Goal: Task Accomplishment & Management: Use online tool/utility

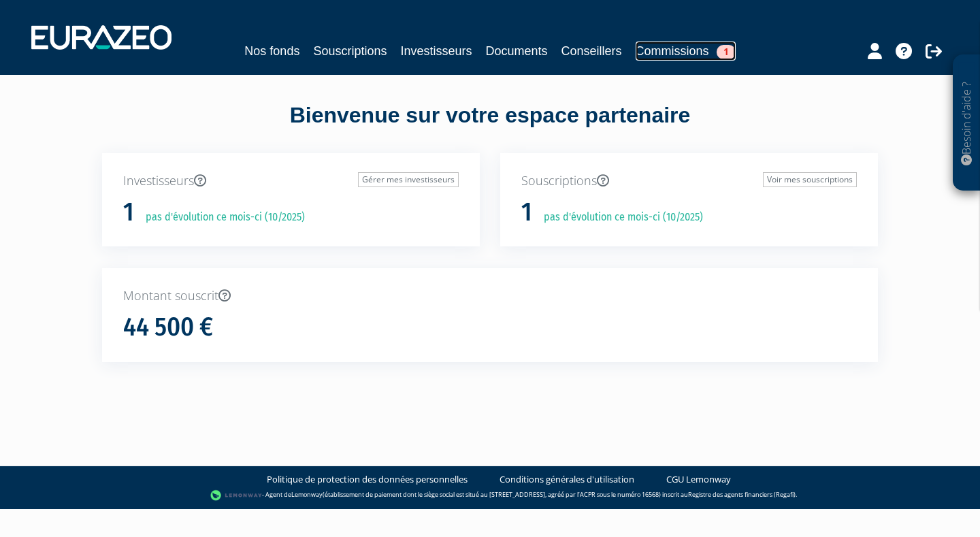
click at [674, 54] on link "Commissions 1" at bounding box center [686, 51] width 100 height 19
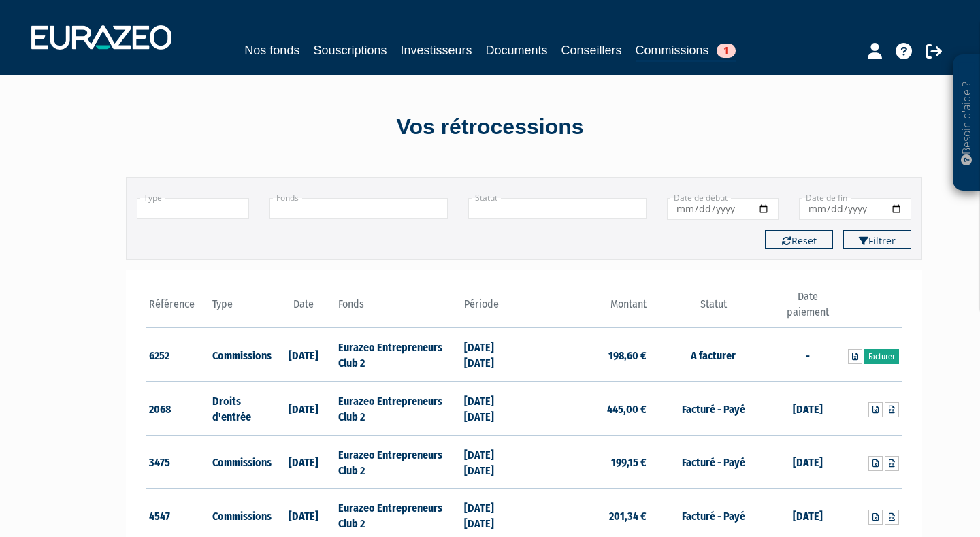
click at [886, 357] on link "Facturer" at bounding box center [881, 356] width 35 height 15
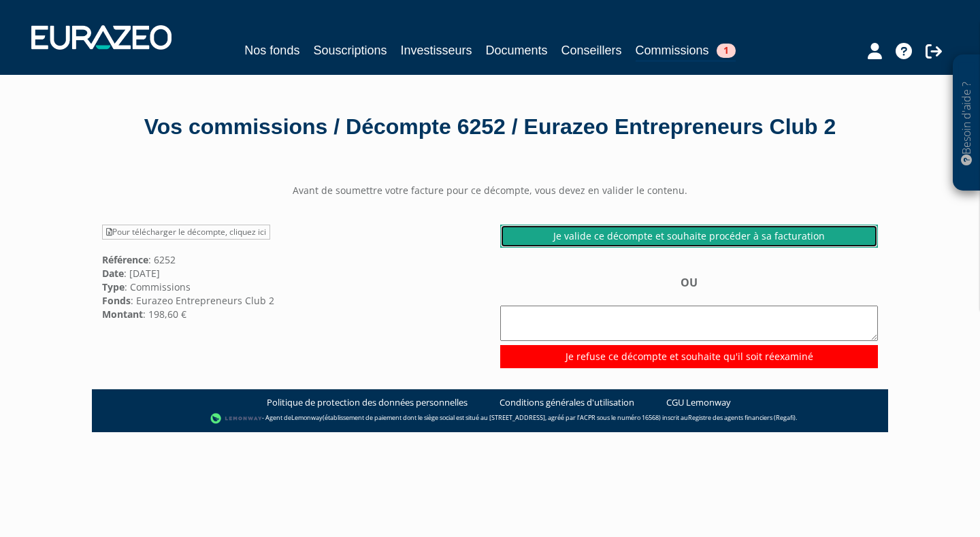
click at [674, 233] on link "Je valide ce décompte et souhaite procéder à sa facturation" at bounding box center [689, 236] width 378 height 23
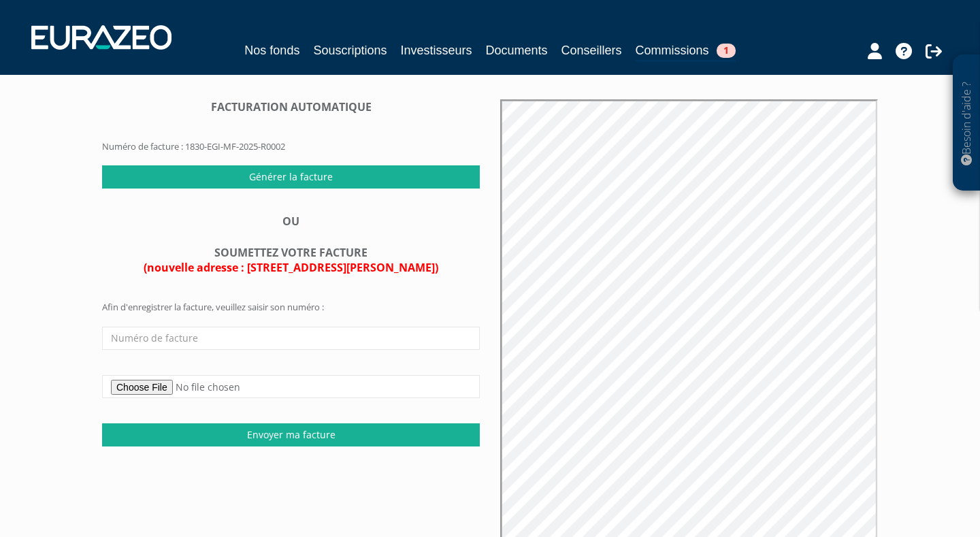
scroll to position [81, 0]
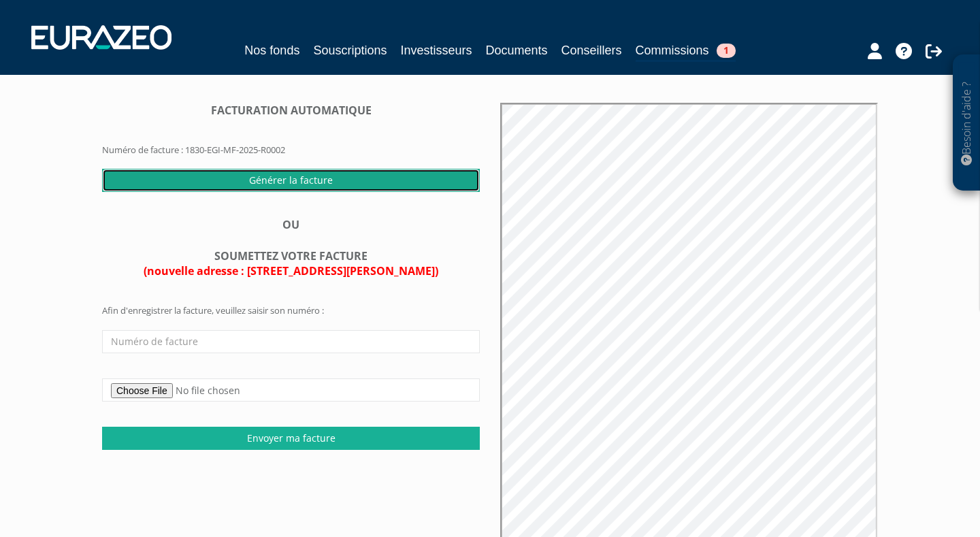
click at [326, 179] on input "Générer la facture" at bounding box center [291, 180] width 378 height 23
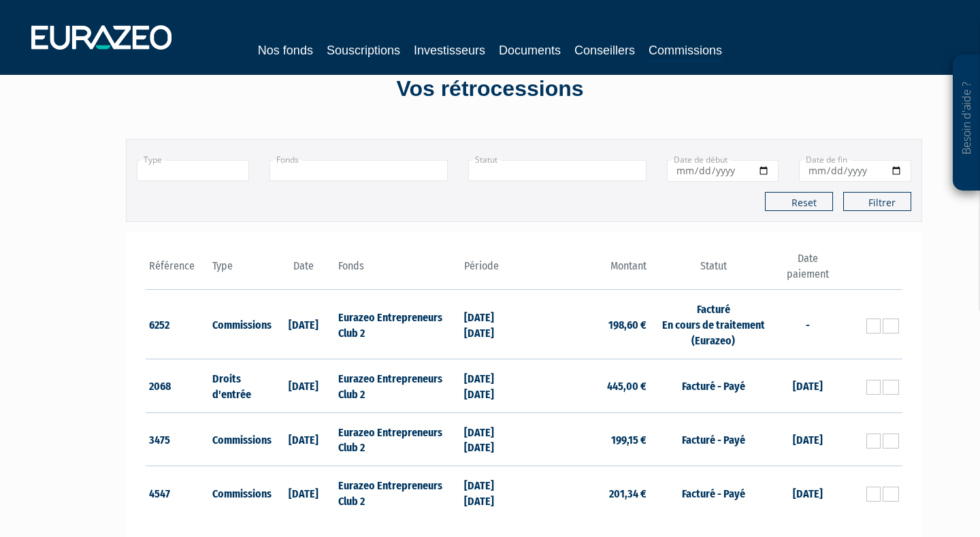
scroll to position [26, 0]
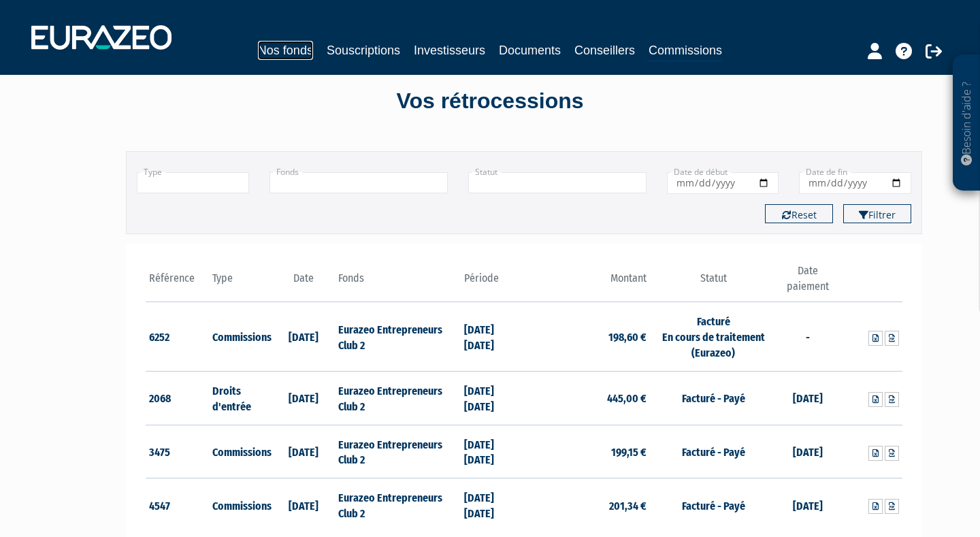
click at [287, 45] on link "Nos fonds" at bounding box center [285, 50] width 55 height 19
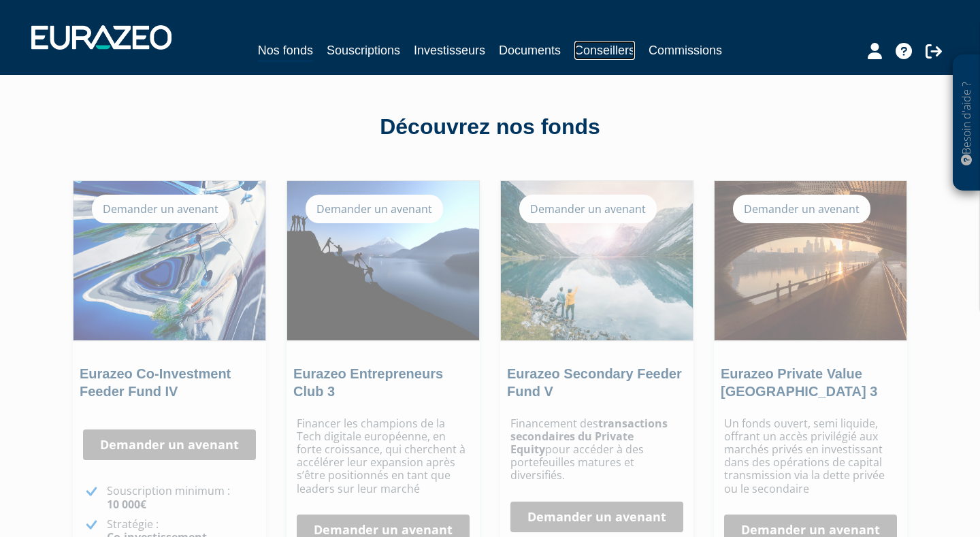
click at [617, 45] on link "Conseillers" at bounding box center [604, 50] width 61 height 19
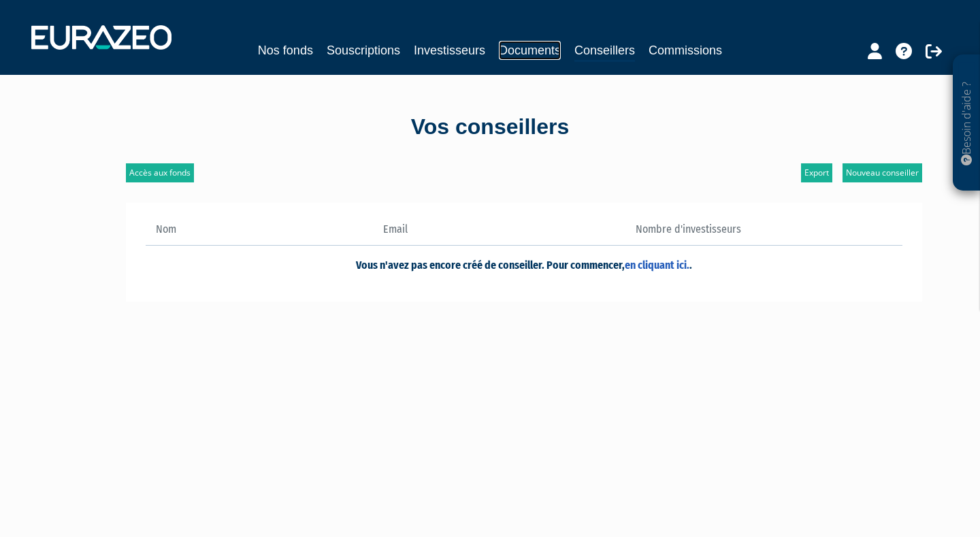
click at [536, 52] on link "Documents" at bounding box center [530, 50] width 62 height 19
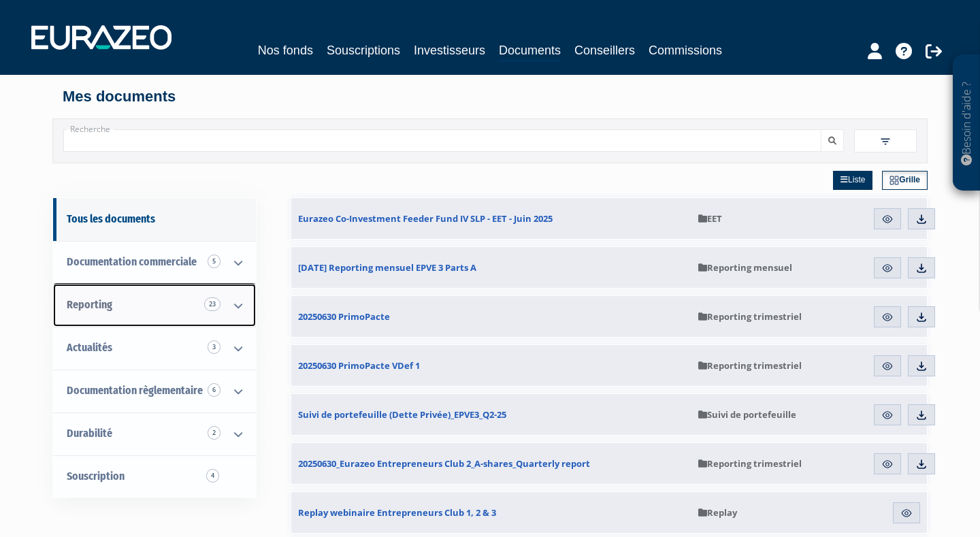
click at [241, 302] on icon at bounding box center [238, 305] width 35 height 42
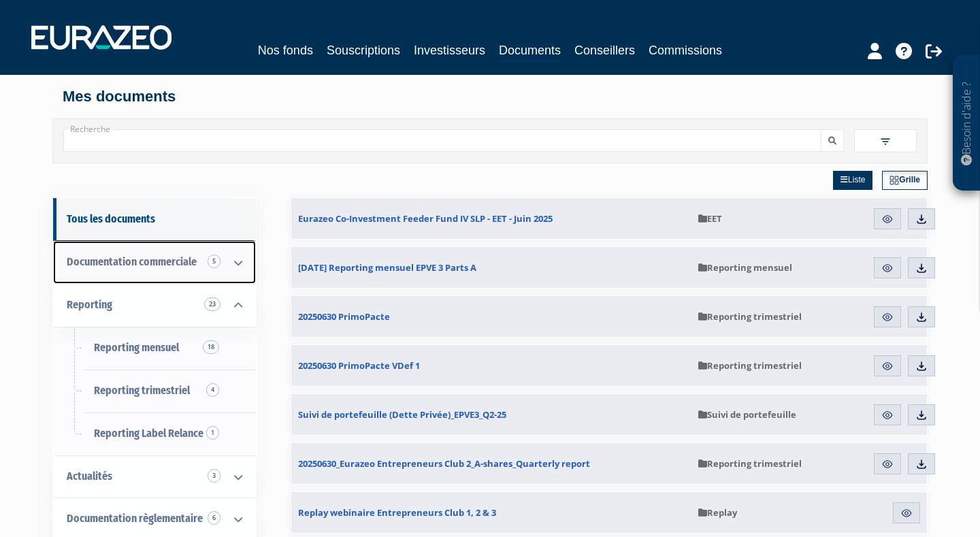
click at [234, 259] on icon at bounding box center [238, 263] width 35 height 42
click at [235, 267] on icon at bounding box center [238, 263] width 35 height 42
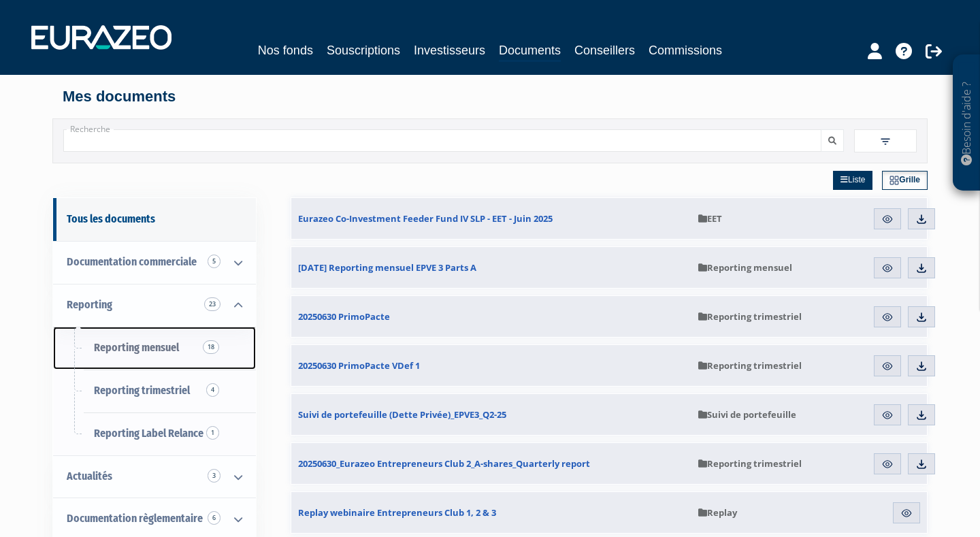
click at [176, 348] on span "Reporting mensuel 18" at bounding box center [136, 347] width 85 height 13
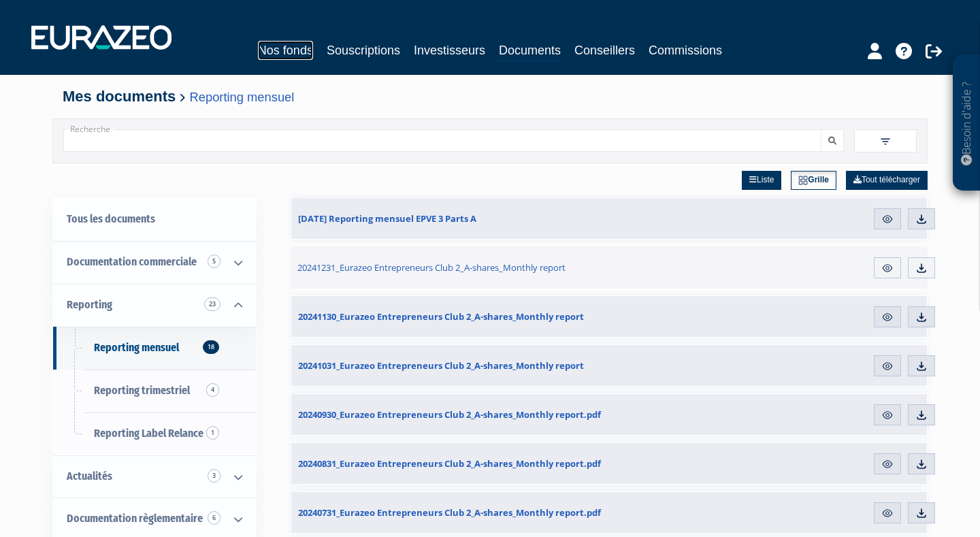
click at [297, 53] on link "Nos fonds" at bounding box center [285, 50] width 55 height 19
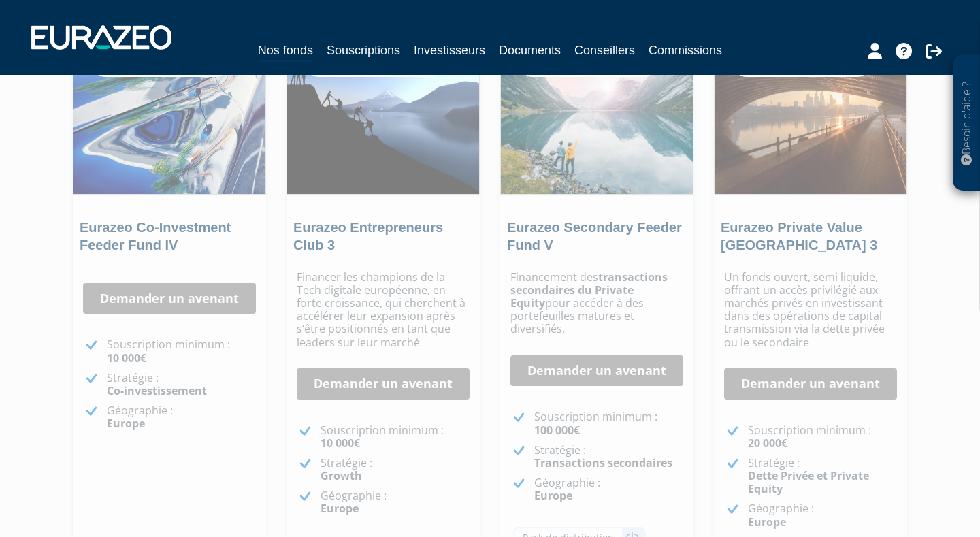
click at [191, 270] on div "Demander un avenant Souscription minimum : 10 000€ Stratégie : Co-investissemen…" at bounding box center [169, 376] width 193 height 225
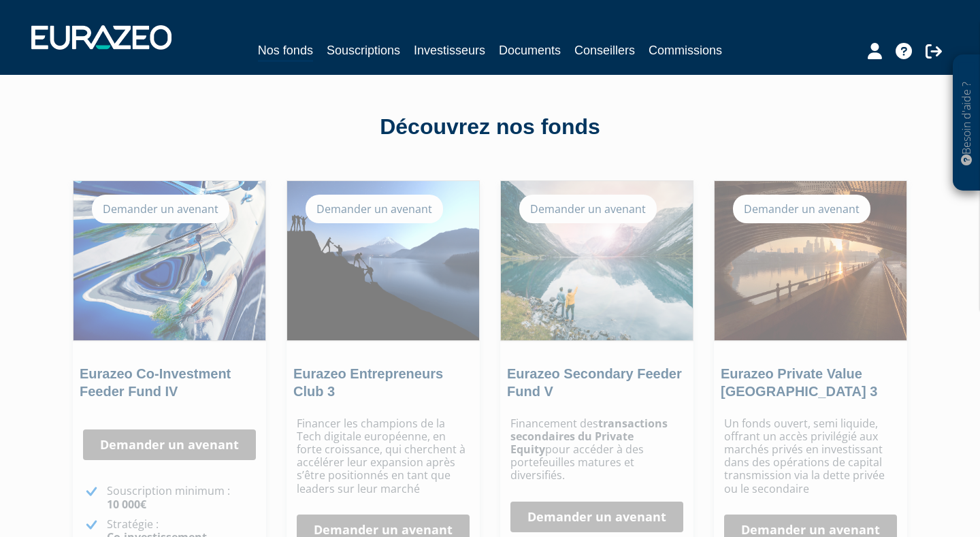
click at [174, 210] on div "Demander un avenant" at bounding box center [160, 209] width 137 height 29
click at [194, 259] on img at bounding box center [170, 260] width 192 height 159
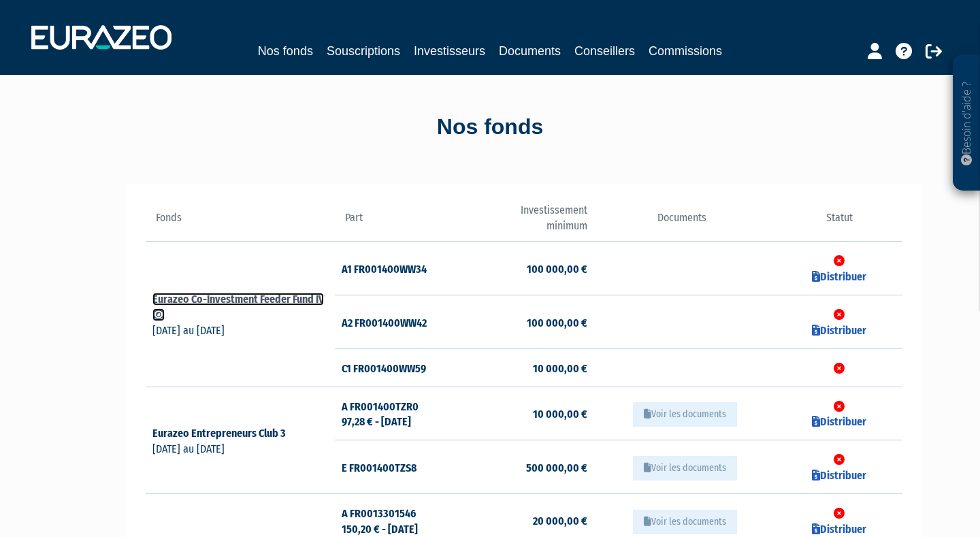
click at [240, 296] on link "Eurazeo Co-Investment Feeder Fund IV" at bounding box center [238, 307] width 172 height 29
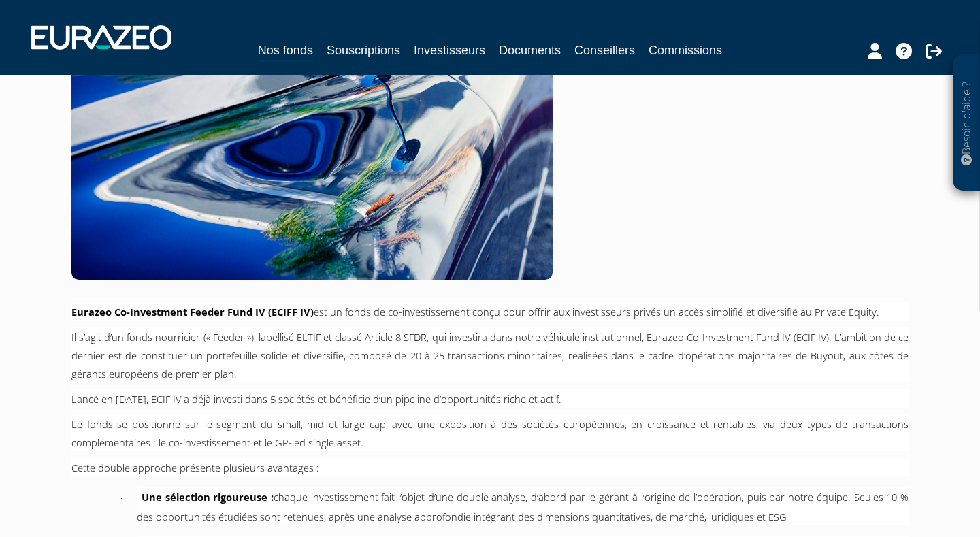
scroll to position [180, 0]
